Goal: Use online tool/utility

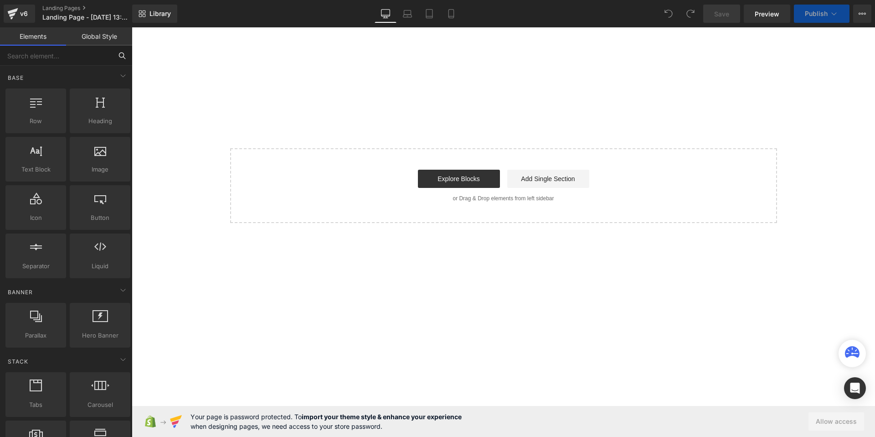
click at [42, 58] on input "text" at bounding box center [56, 56] width 112 height 20
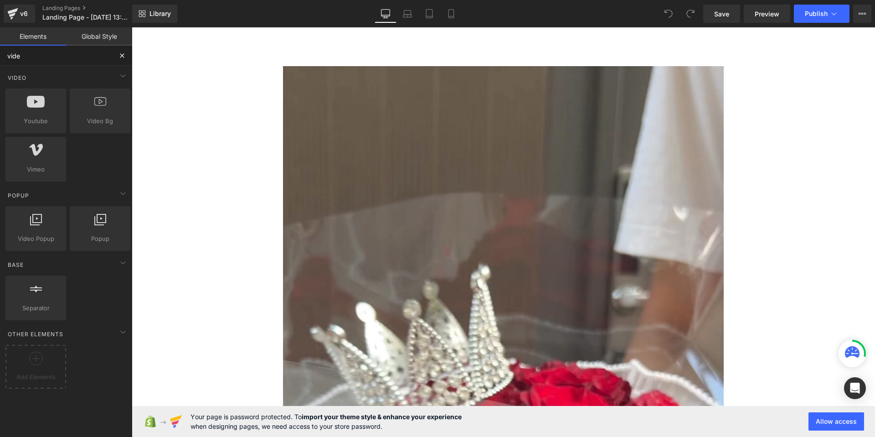
type input "video"
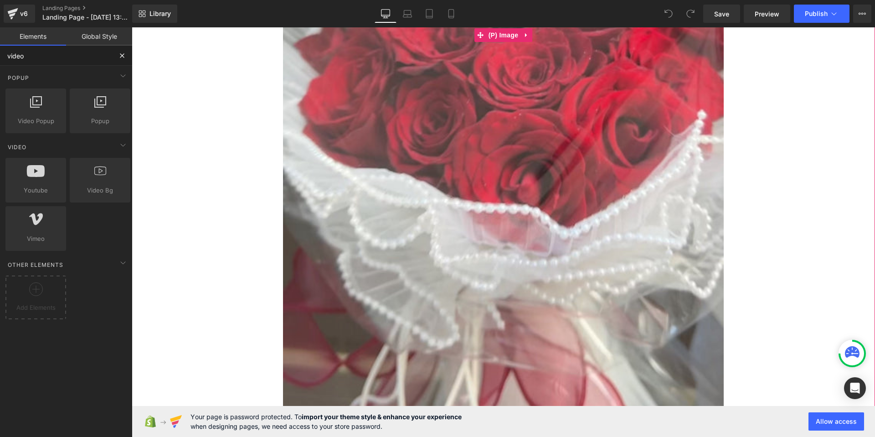
scroll to position [520, 0]
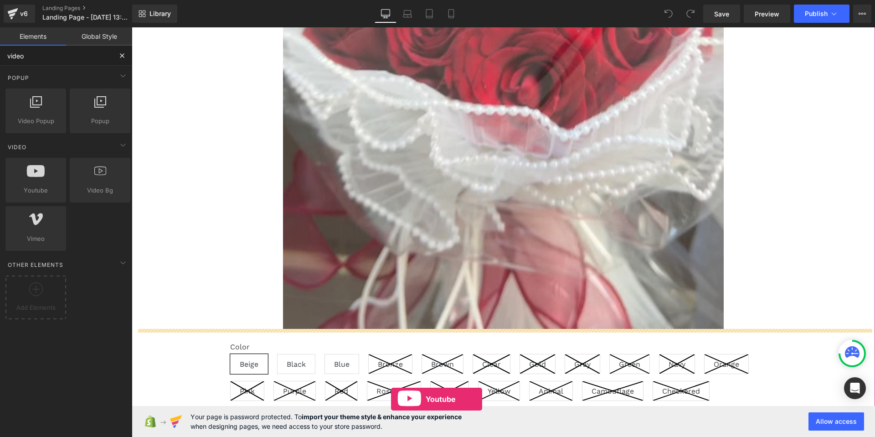
drag, startPoint x: 40, startPoint y: 183, endPoint x: 386, endPoint y: 434, distance: 427.5
click at [386, 434] on div "Youtube You are previewing how the will restyle your page. You can not edit Ele…" at bounding box center [437, 226] width 875 height 452
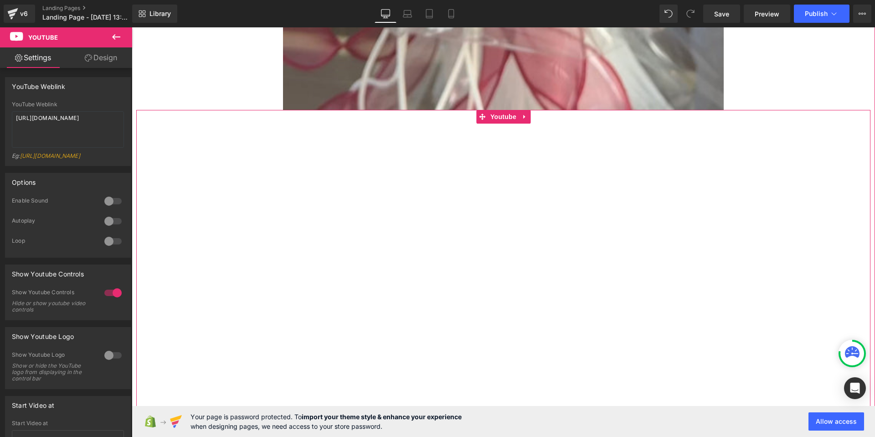
scroll to position [747, 0]
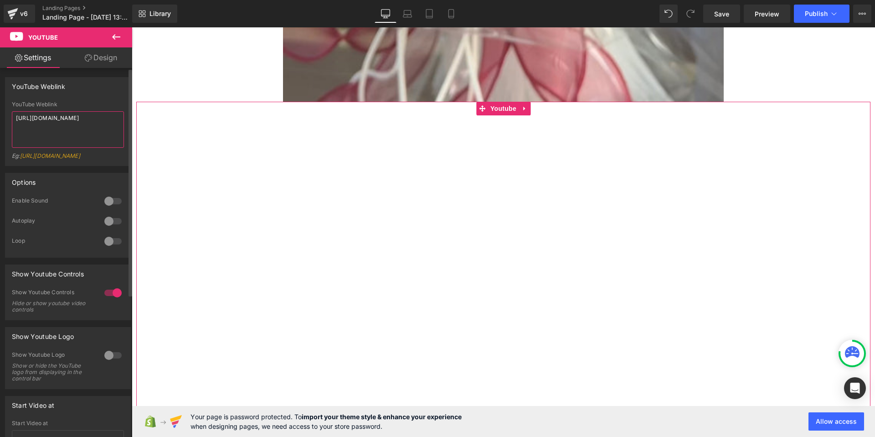
click at [70, 125] on textarea "[URL][DOMAIN_NAME]" at bounding box center [68, 129] width 112 height 36
paste textarea "shorts/mBHMtioMaAY"
type textarea "[URL][DOMAIN_NAME]"
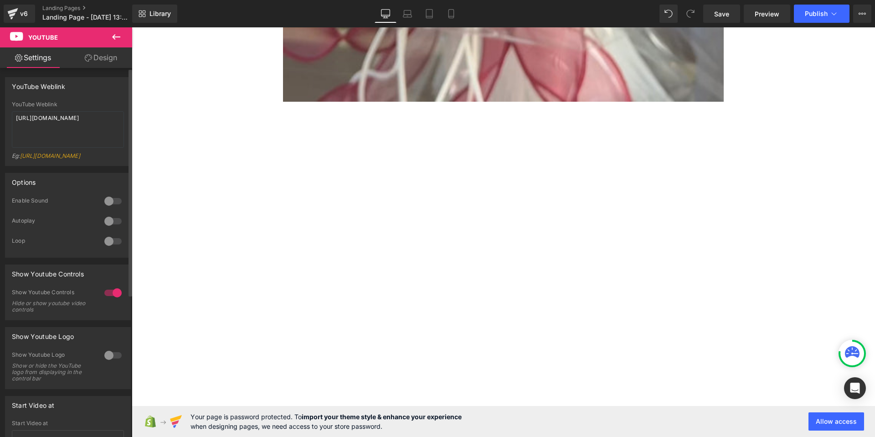
click at [82, 108] on div "YouTube Weblink [URL][DOMAIN_NAME] Eg: [URL][DOMAIN_NAME]" at bounding box center [68, 133] width 112 height 64
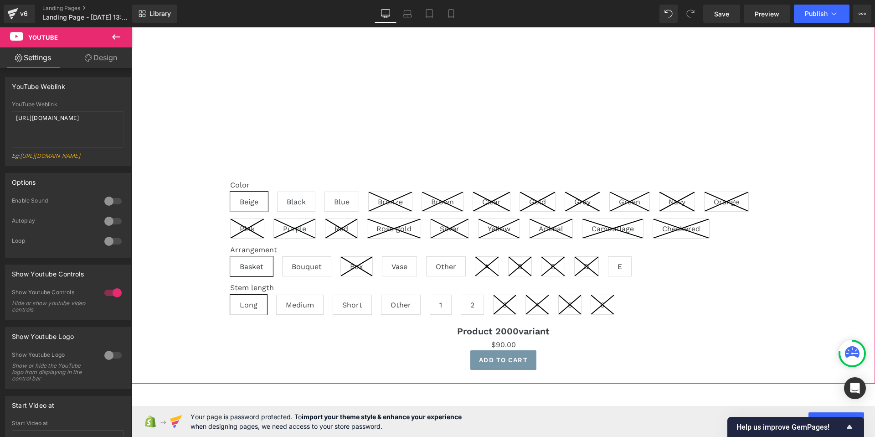
scroll to position [1117, 0]
